Goal: Task Accomplishment & Management: Use online tool/utility

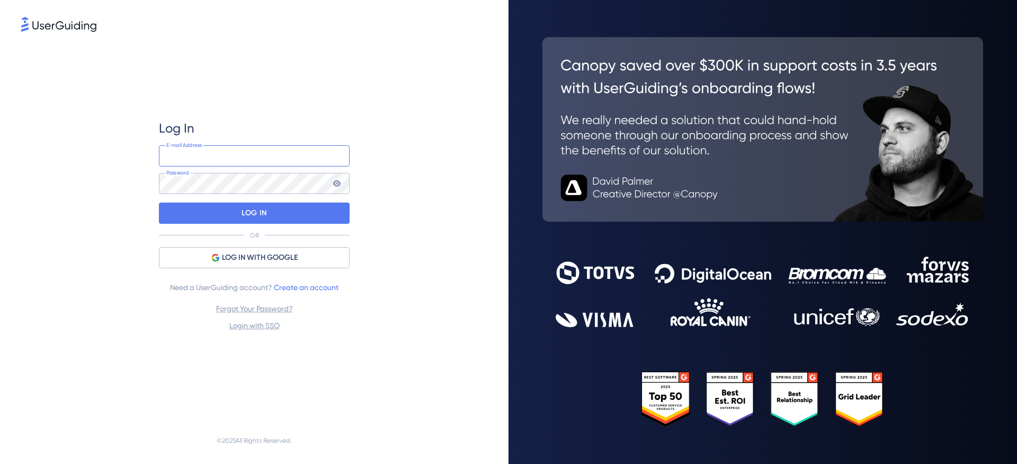
click at [261, 161] on input "email" at bounding box center [254, 155] width 191 height 21
type input "[PERSON_NAME][EMAIL_ADDRESS][PERSON_NAME][DOMAIN_NAME]"
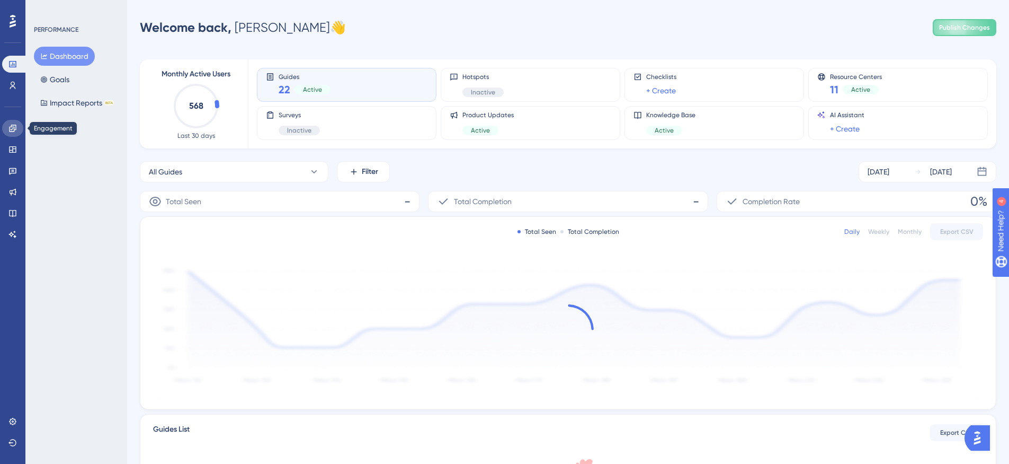
click at [11, 125] on icon at bounding box center [12, 127] width 7 height 7
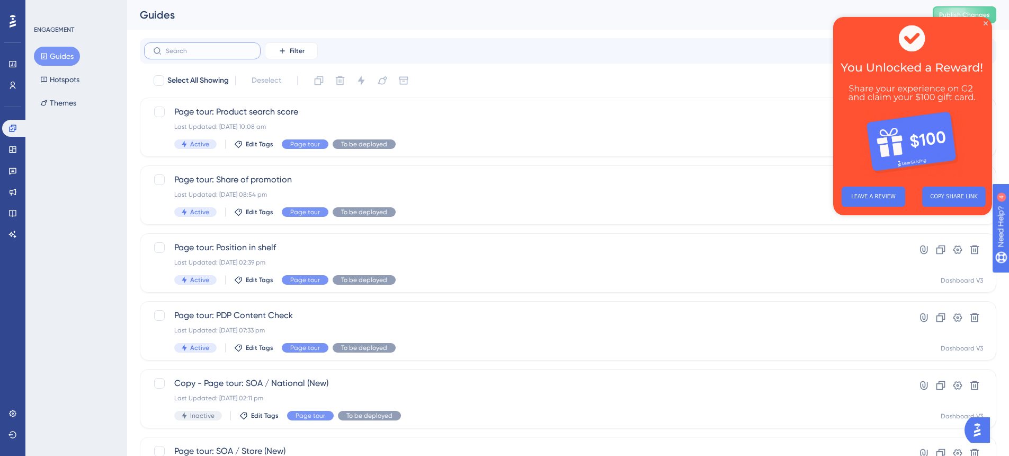
click at [242, 53] on input "text" at bounding box center [209, 50] width 86 height 7
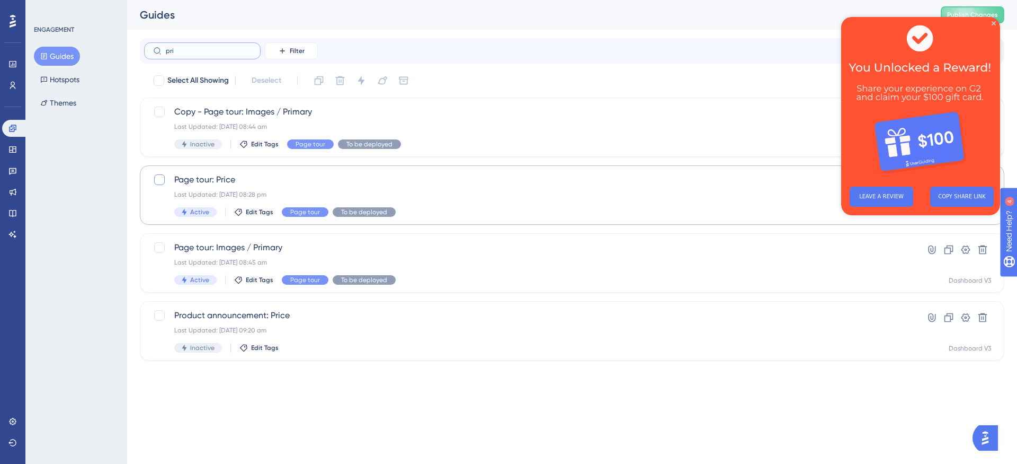
type input "pri"
click at [161, 181] on div at bounding box center [159, 179] width 11 height 11
checkbox input "true"
click at [320, 83] on icon at bounding box center [319, 80] width 11 height 11
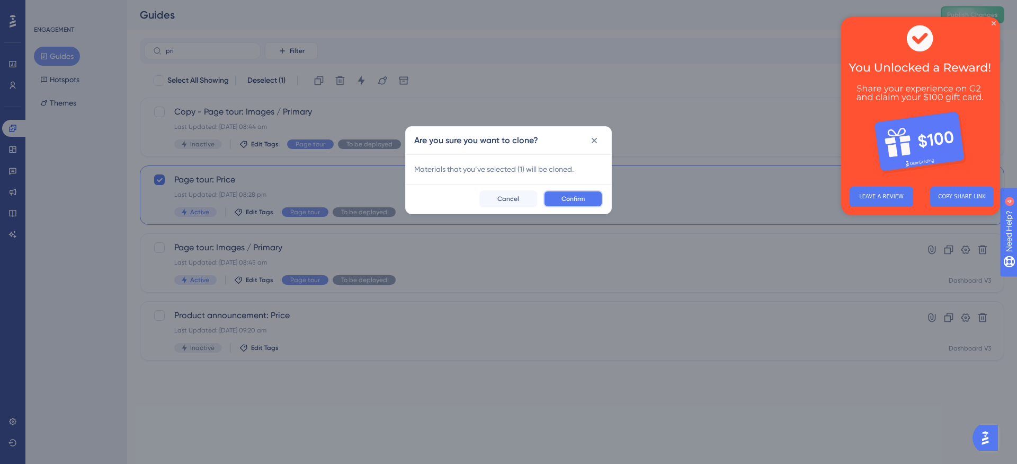
click at [565, 199] on span "Confirm" at bounding box center [573, 198] width 23 height 8
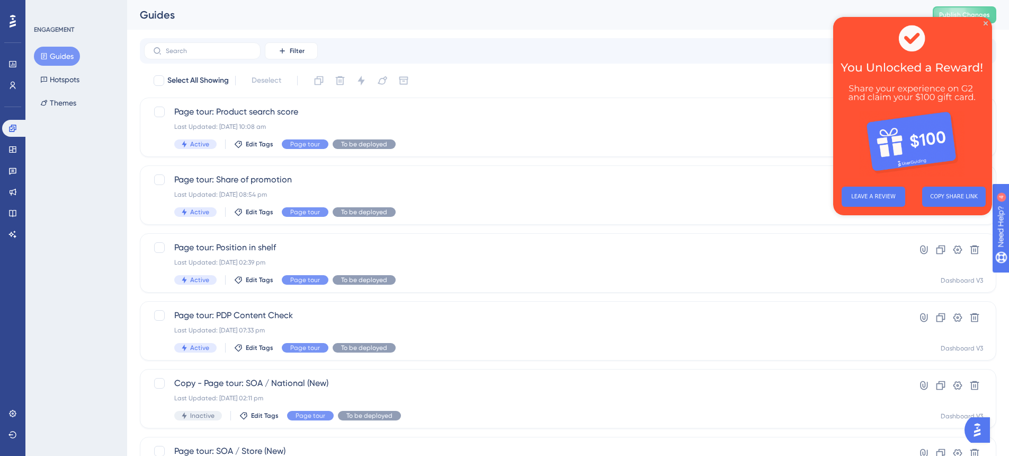
click at [986, 25] on img at bounding box center [912, 97] width 159 height 161
click at [985, 24] on icon "Close Preview" at bounding box center [986, 23] width 4 height 4
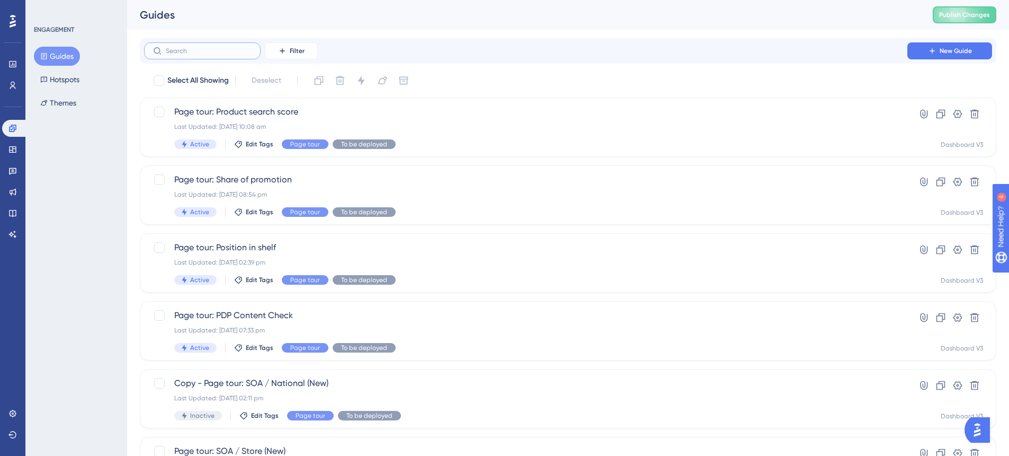
click at [216, 53] on input "text" at bounding box center [209, 50] width 86 height 7
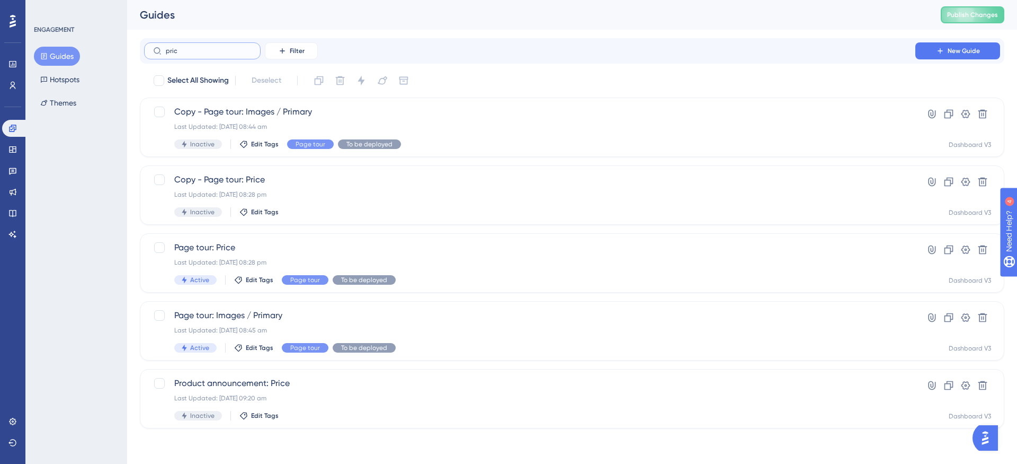
type input "price"
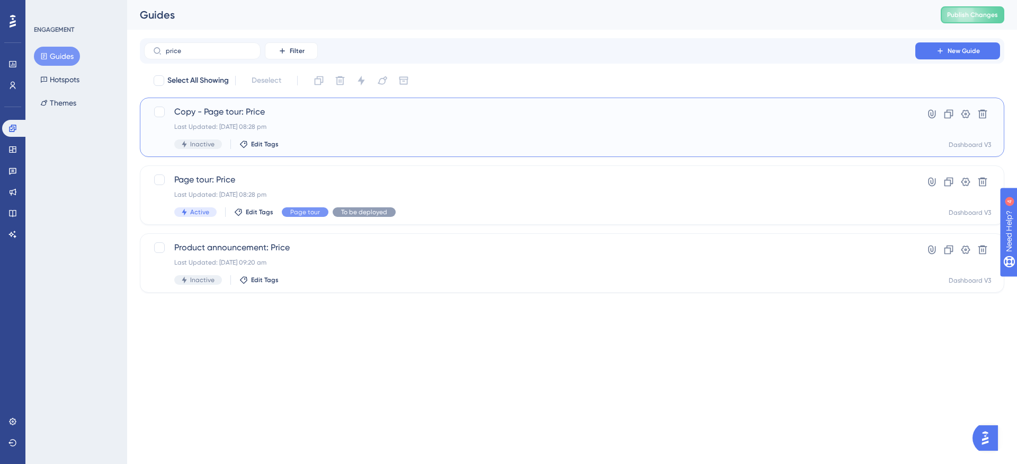
click at [245, 115] on span "Copy - Page tour: Price" at bounding box center [529, 111] width 711 height 13
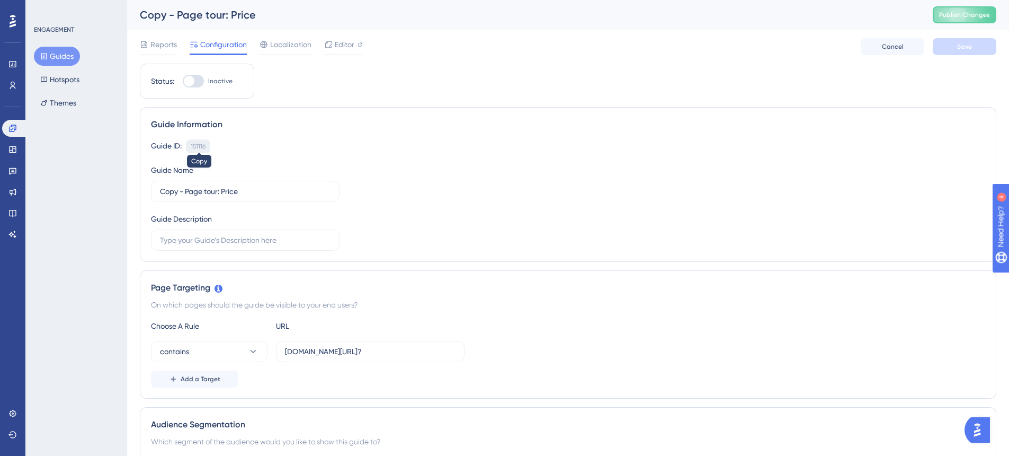
click at [206, 147] on div "151116" at bounding box center [198, 146] width 15 height 8
click at [247, 12] on div "Copy - Page tour: Price" at bounding box center [523, 14] width 767 height 15
click at [178, 16] on div "Copy - Page tour: Price" at bounding box center [523, 14] width 767 height 15
click at [147, 44] on icon at bounding box center [144, 44] width 8 height 8
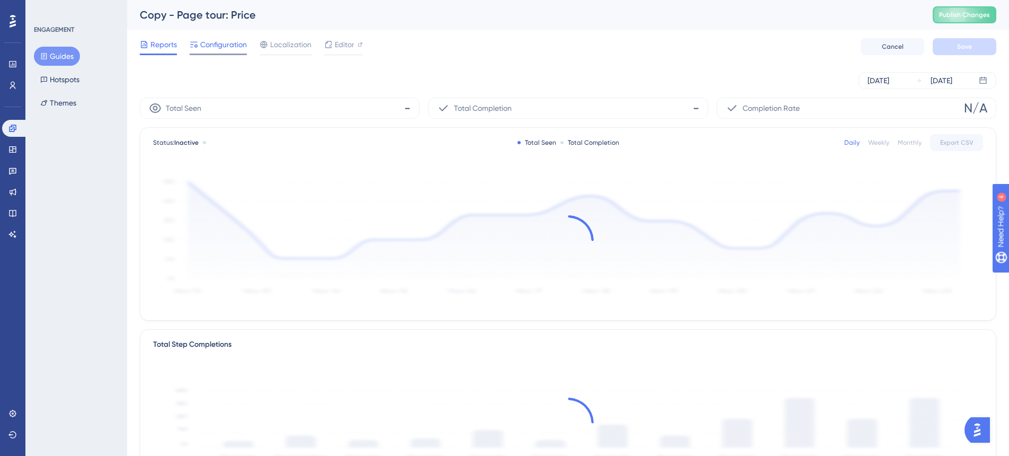
click at [212, 45] on span "Configuration" at bounding box center [223, 44] width 47 height 13
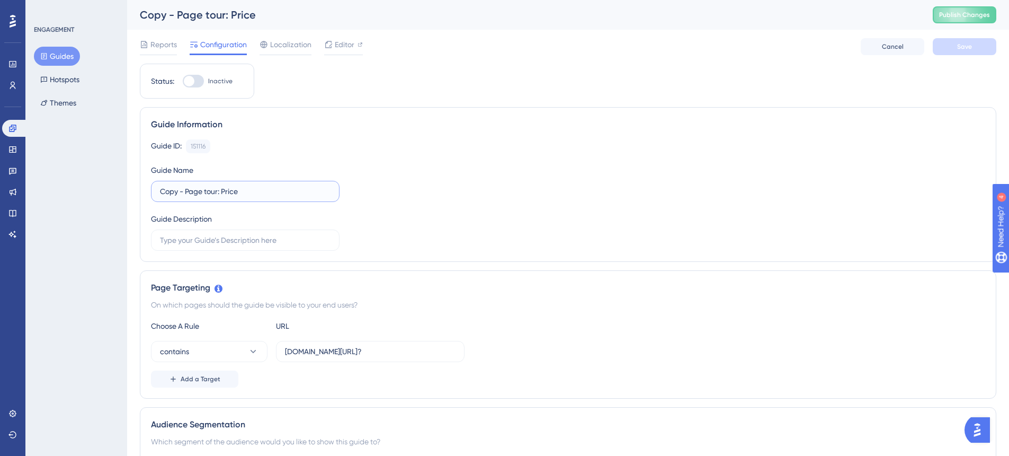
drag, startPoint x: 187, startPoint y: 192, endPoint x: 141, endPoint y: 192, distance: 45.6
click at [141, 192] on div "Guide Information Guide ID: 151116 Copy Guide Name Copy - Page tour: Price Guid…" at bounding box center [568, 184] width 857 height 155
click at [278, 191] on input "Page tour: Price" at bounding box center [245, 191] width 171 height 12
type input "Page tour: Price (Product)"
click at [971, 49] on span "Save" at bounding box center [964, 46] width 15 height 8
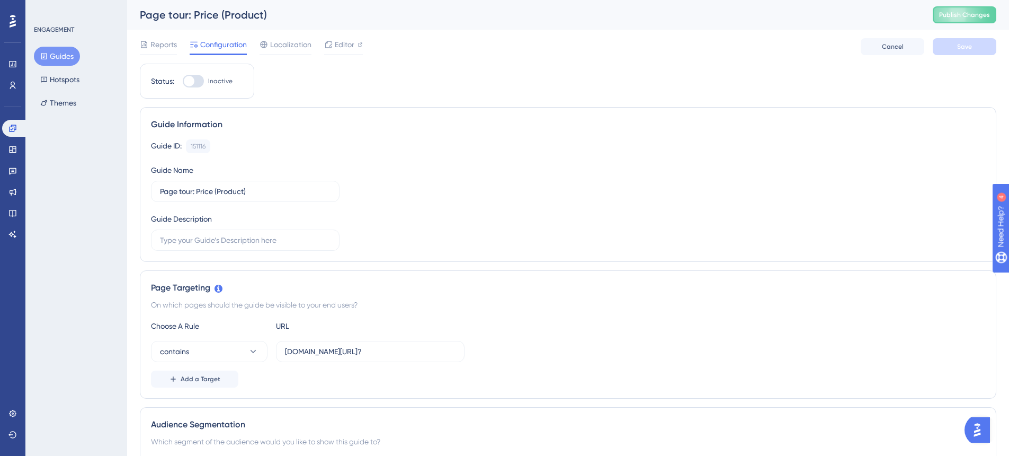
click at [62, 52] on button "Guides" at bounding box center [57, 56] width 46 height 19
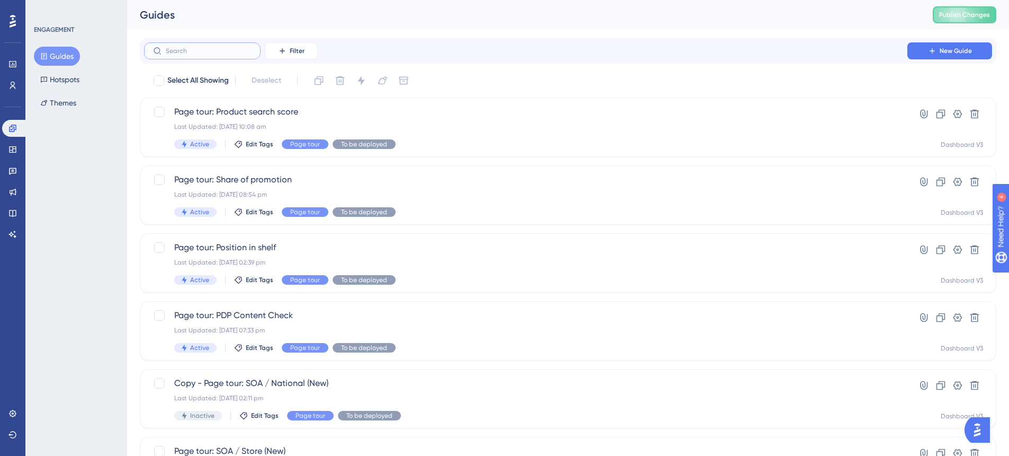
click at [213, 50] on input "text" at bounding box center [209, 50] width 86 height 7
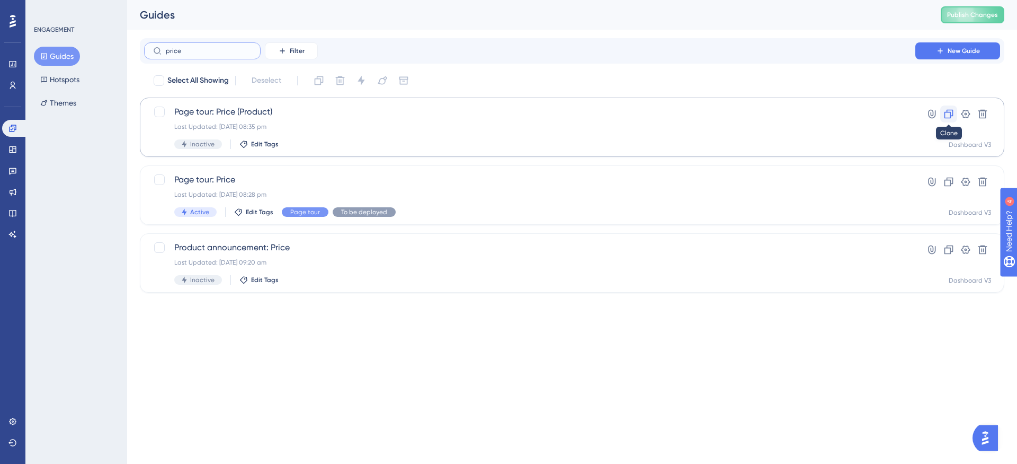
type input "price"
click at [945, 117] on icon at bounding box center [949, 114] width 9 height 9
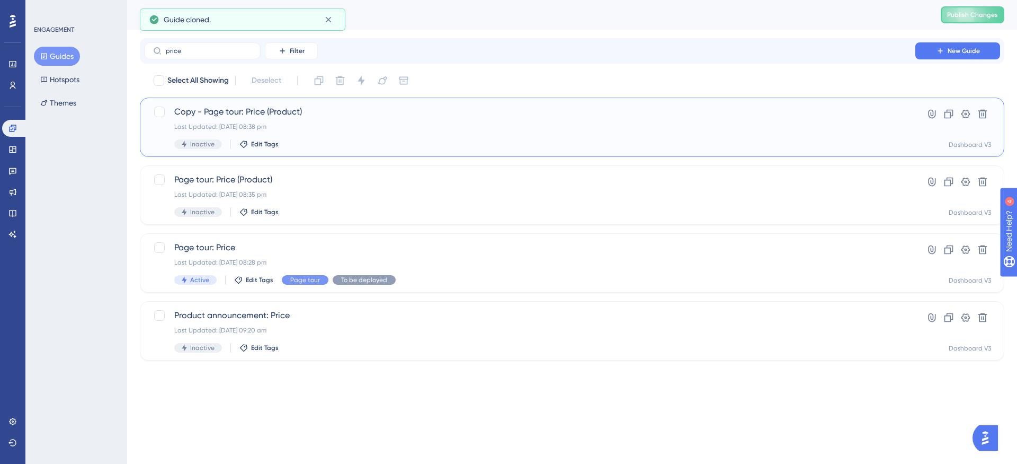
click at [247, 111] on span "Copy - Page tour: Price (Product)" at bounding box center [529, 111] width 711 height 13
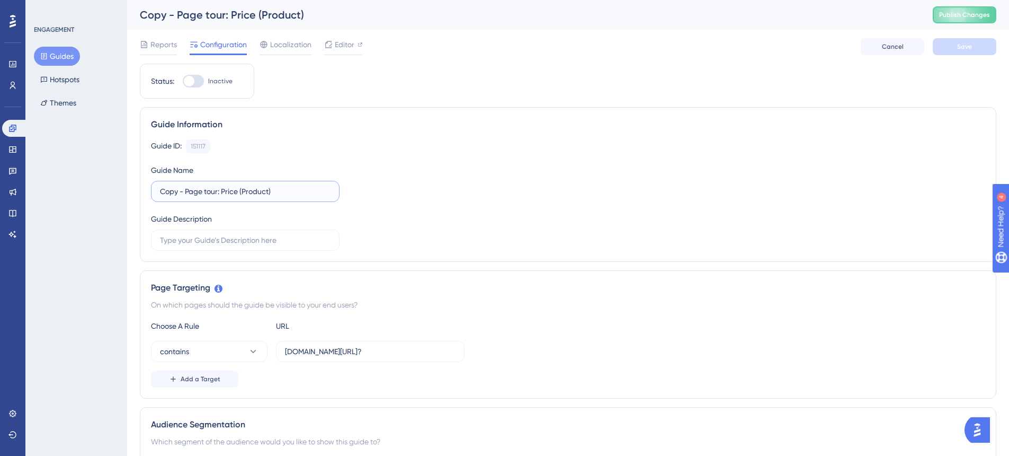
drag, startPoint x: 186, startPoint y: 191, endPoint x: 146, endPoint y: 191, distance: 40.3
click at [146, 191] on div "Guide Information Guide ID: 151117 Copy Guide Name Copy - Page tour: Price (Pro…" at bounding box center [568, 184] width 857 height 155
drag, startPoint x: 217, startPoint y: 193, endPoint x: 245, endPoint y: 192, distance: 28.1
click at [245, 192] on input "Page tour: Price (Product)" at bounding box center [245, 191] width 171 height 12
type input "Page tour: Price (MAP)"
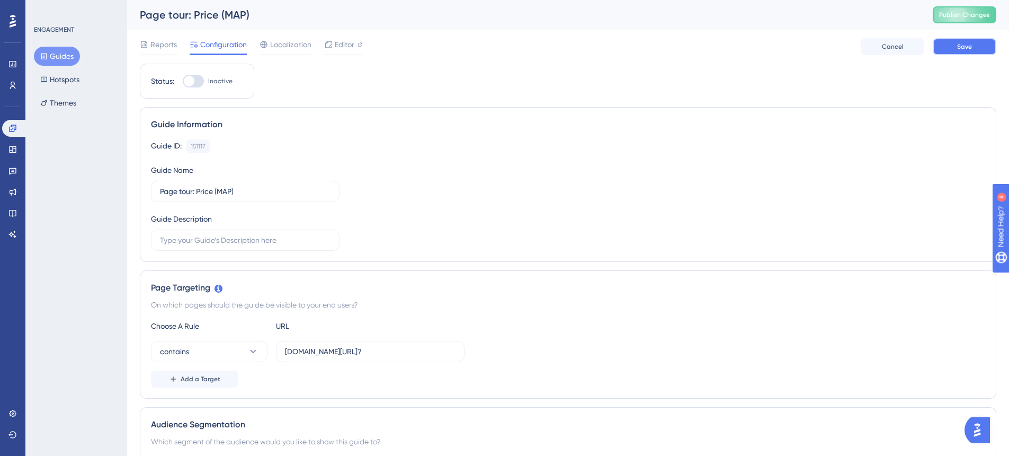
click at [959, 49] on span "Save" at bounding box center [964, 46] width 15 height 8
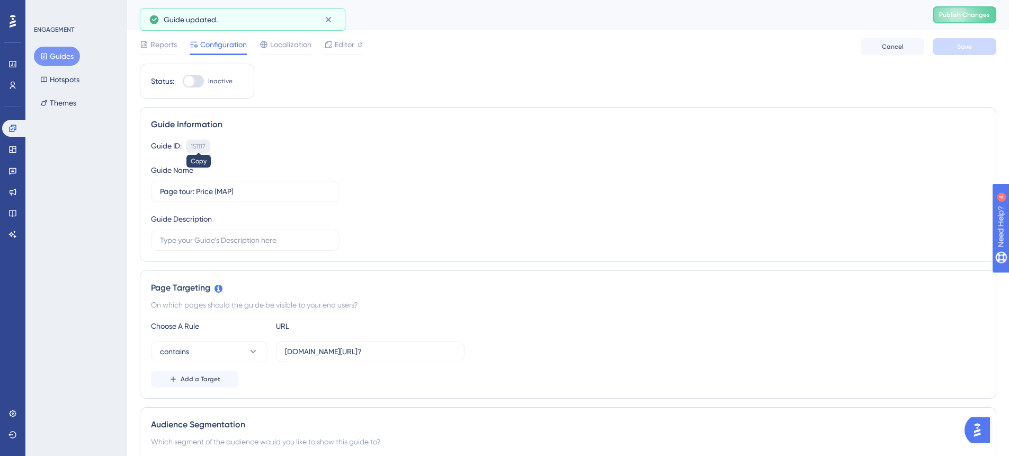
click at [195, 147] on div "151117" at bounding box center [198, 146] width 15 height 8
